Goal: Check status: Check status

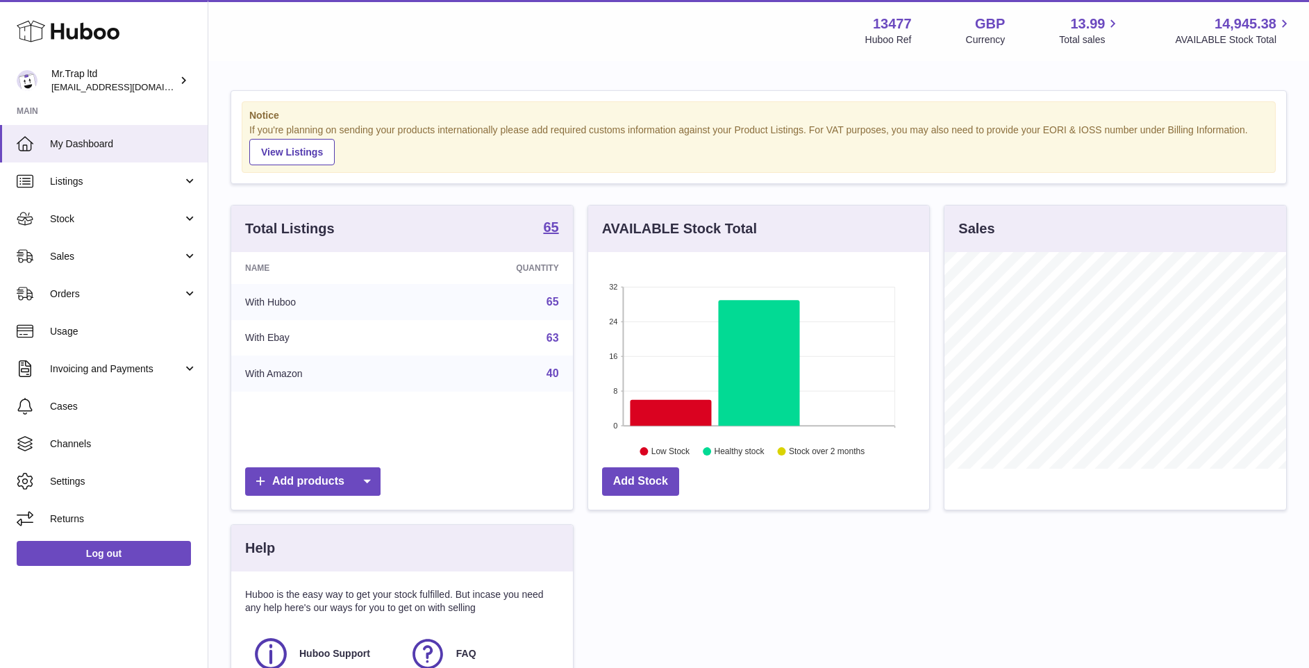
scroll to position [217, 341]
click at [114, 247] on link "Sales" at bounding box center [104, 257] width 208 height 38
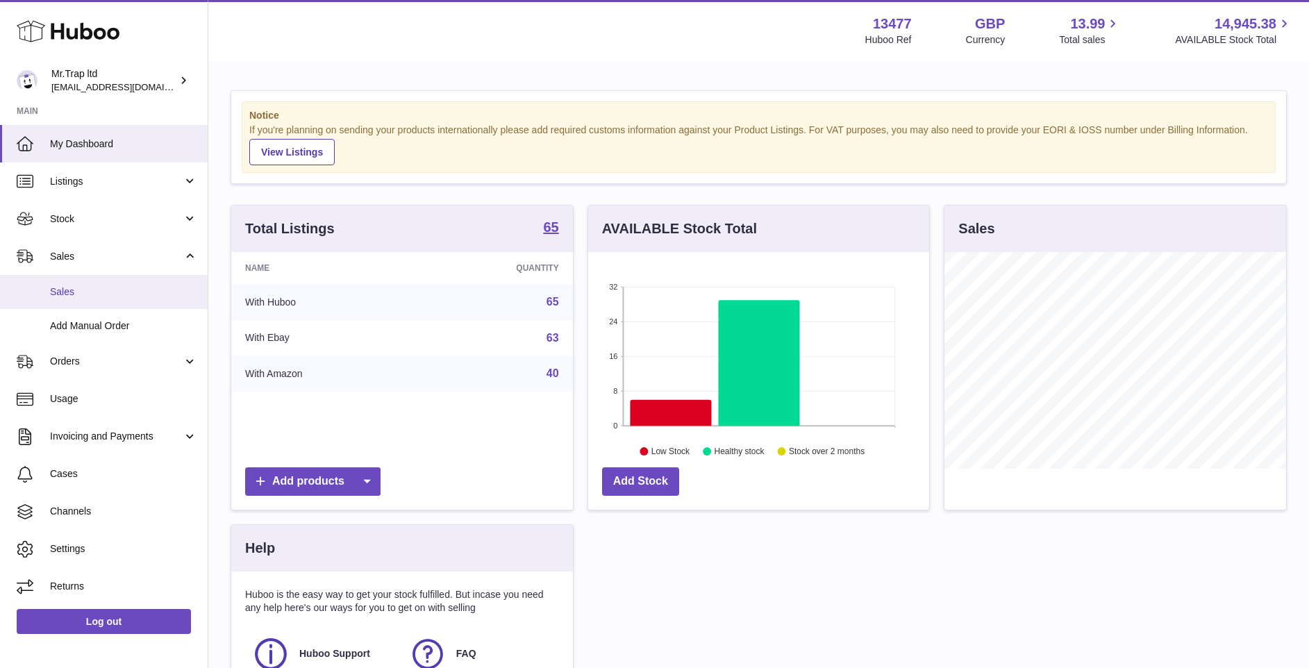
click at [127, 296] on span "Sales" at bounding box center [123, 292] width 147 height 13
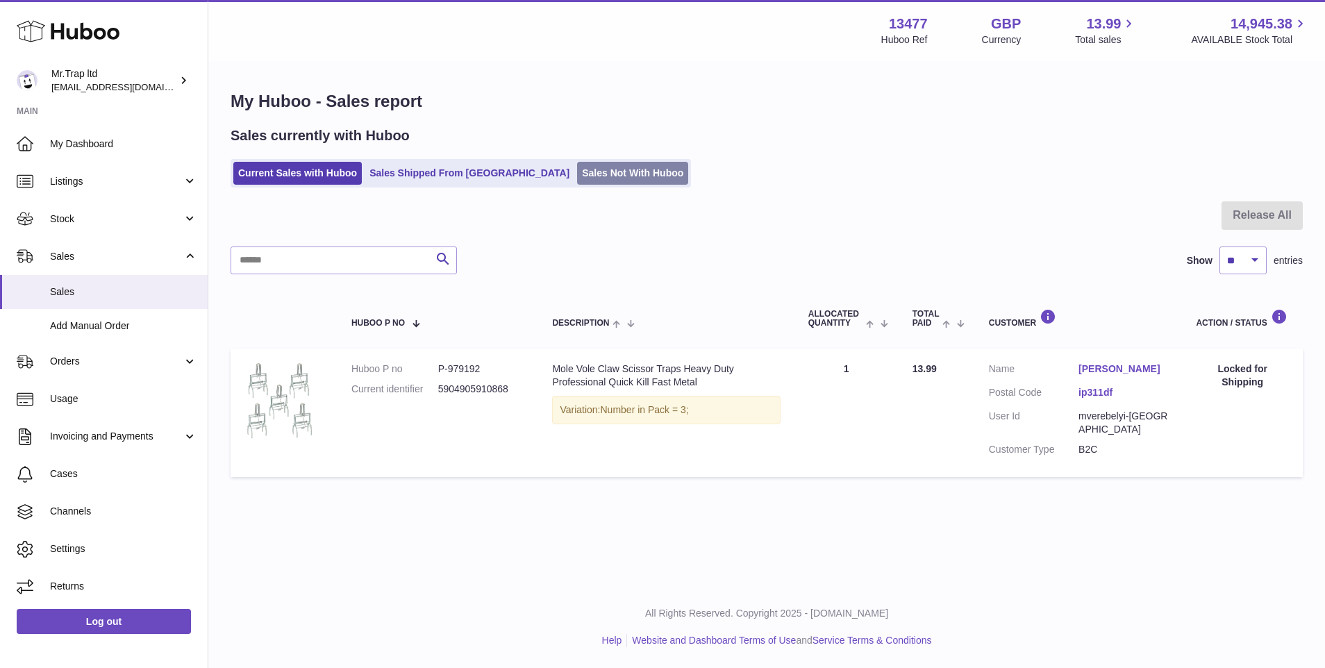
click at [577, 176] on link "Sales Not With Huboo" at bounding box center [632, 173] width 111 height 23
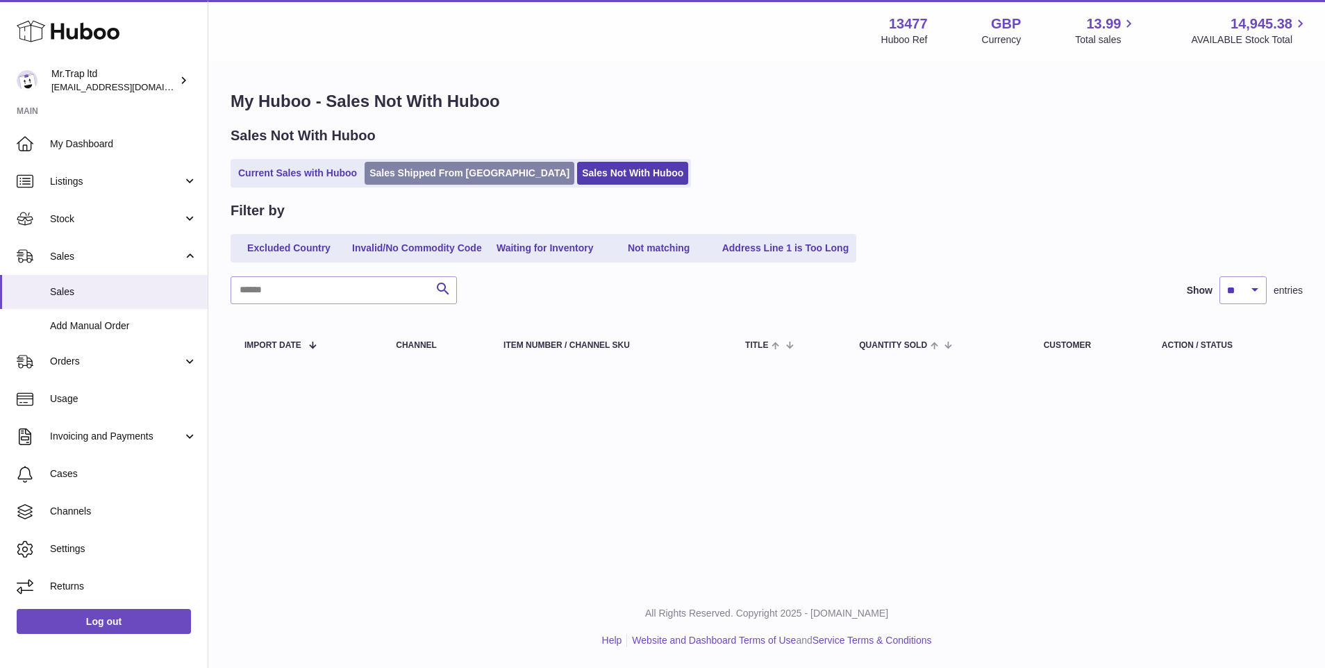
click at [429, 167] on link "Sales Shipped From [GEOGRAPHIC_DATA]" at bounding box center [470, 173] width 210 height 23
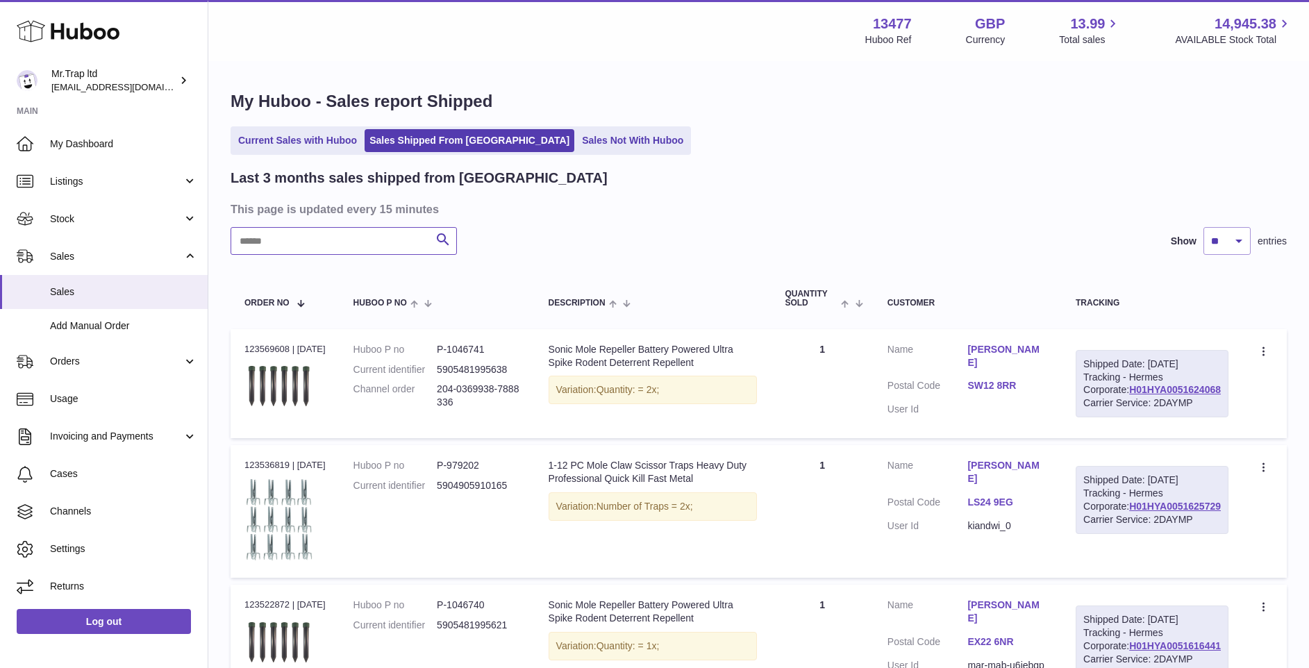
click at [339, 248] on input "text" at bounding box center [344, 241] width 226 height 28
paste input "**********"
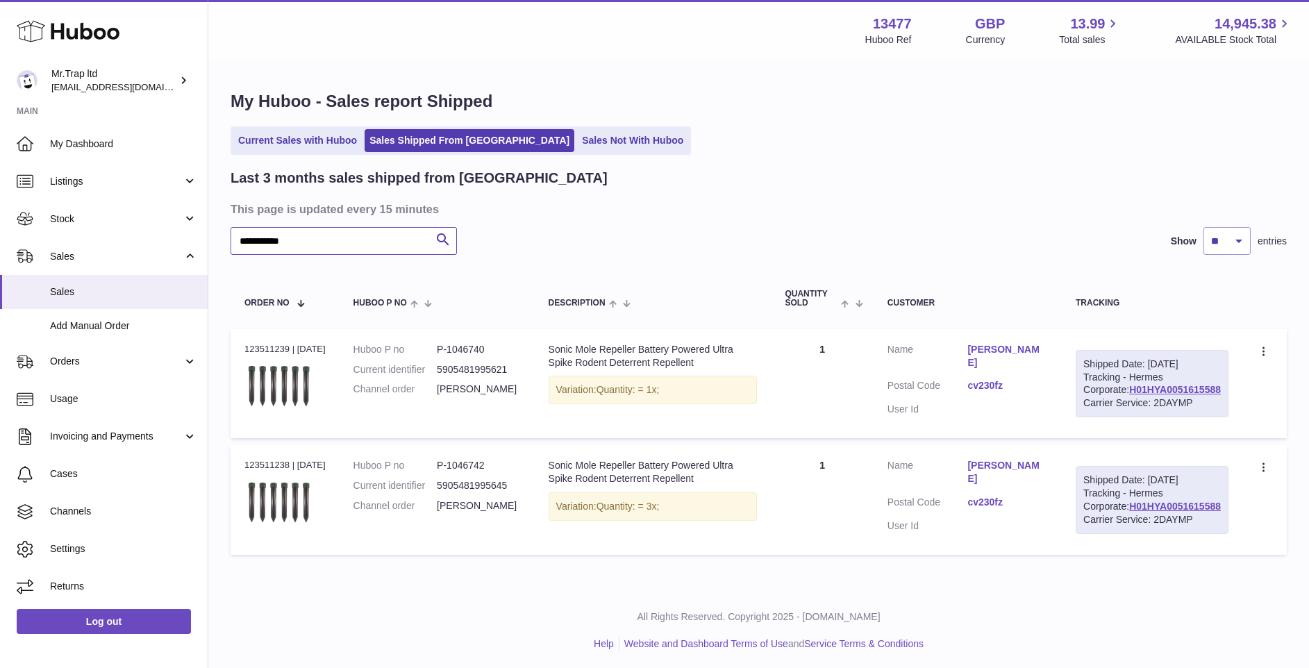
type input "**********"
drag, startPoint x: 1124, startPoint y: 572, endPoint x: 1225, endPoint y: 571, distance: 100.7
click at [1225, 534] on div "Shipped Date: [DATE] Tracking - Hermes Corporate: H01HYA0051615588 Carrier Serv…" at bounding box center [1152, 500] width 153 height 68
copy link "H01HYA0051615588"
drag, startPoint x: 1127, startPoint y: 415, endPoint x: 1222, endPoint y: 415, distance: 94.5
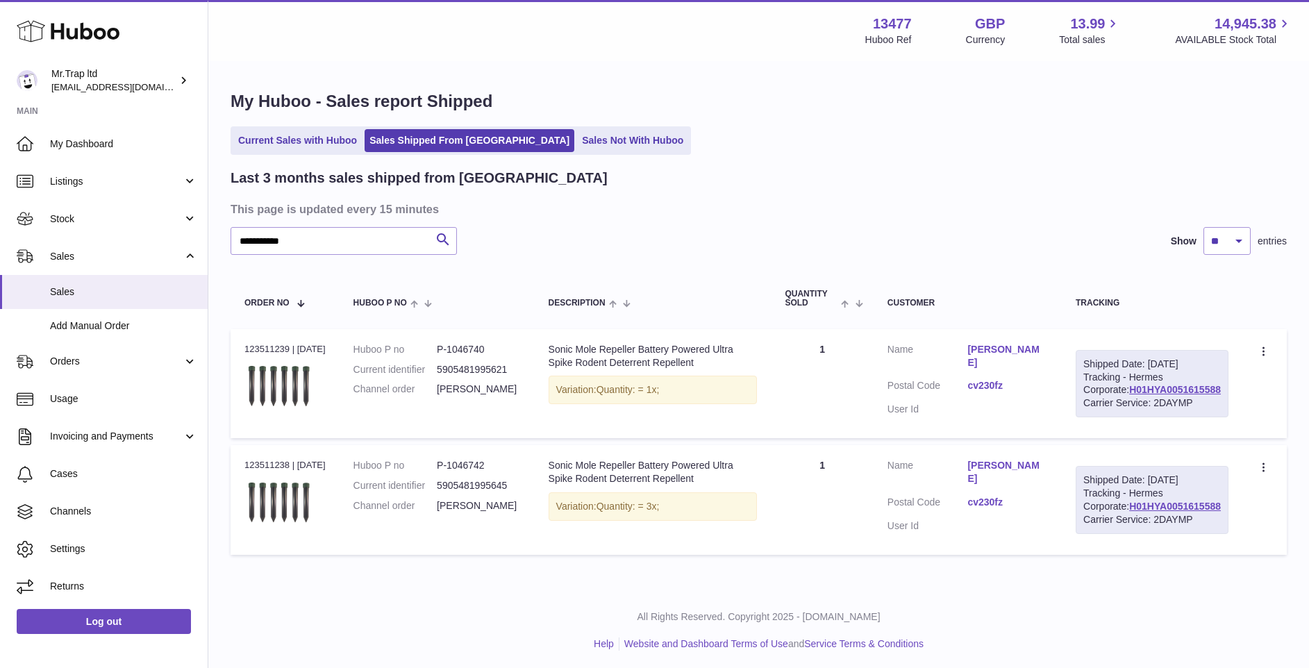
click at [1222, 415] on div "Shipped Date: [DATE] Tracking - Hermes Corporate: H01HYA0051615588 Carrier Serv…" at bounding box center [1152, 384] width 153 height 68
copy link "H01HYA0051615588"
